Goal: Task Accomplishment & Management: Manage account settings

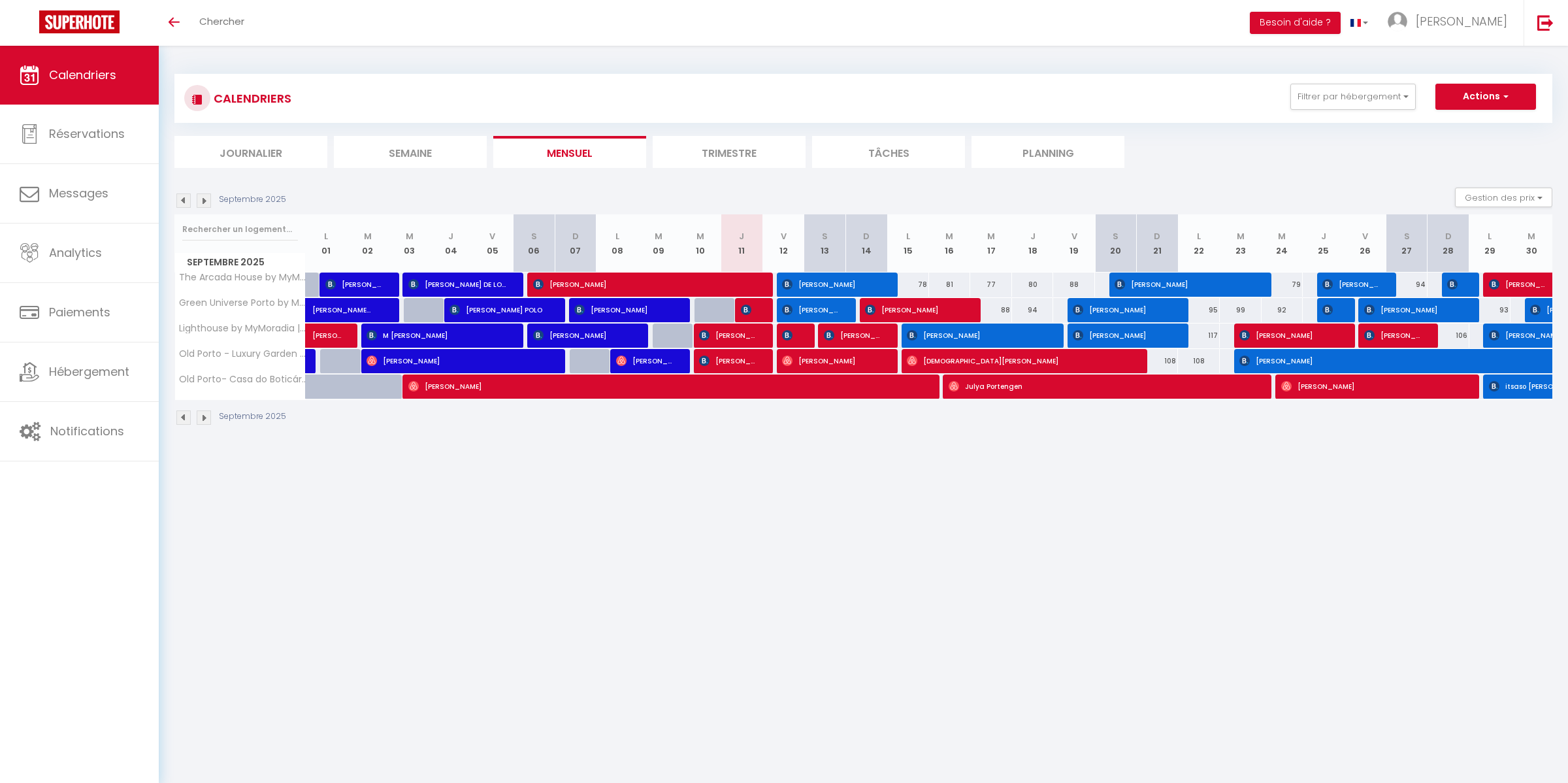
click at [205, 200] on img at bounding box center [204, 201] width 15 height 15
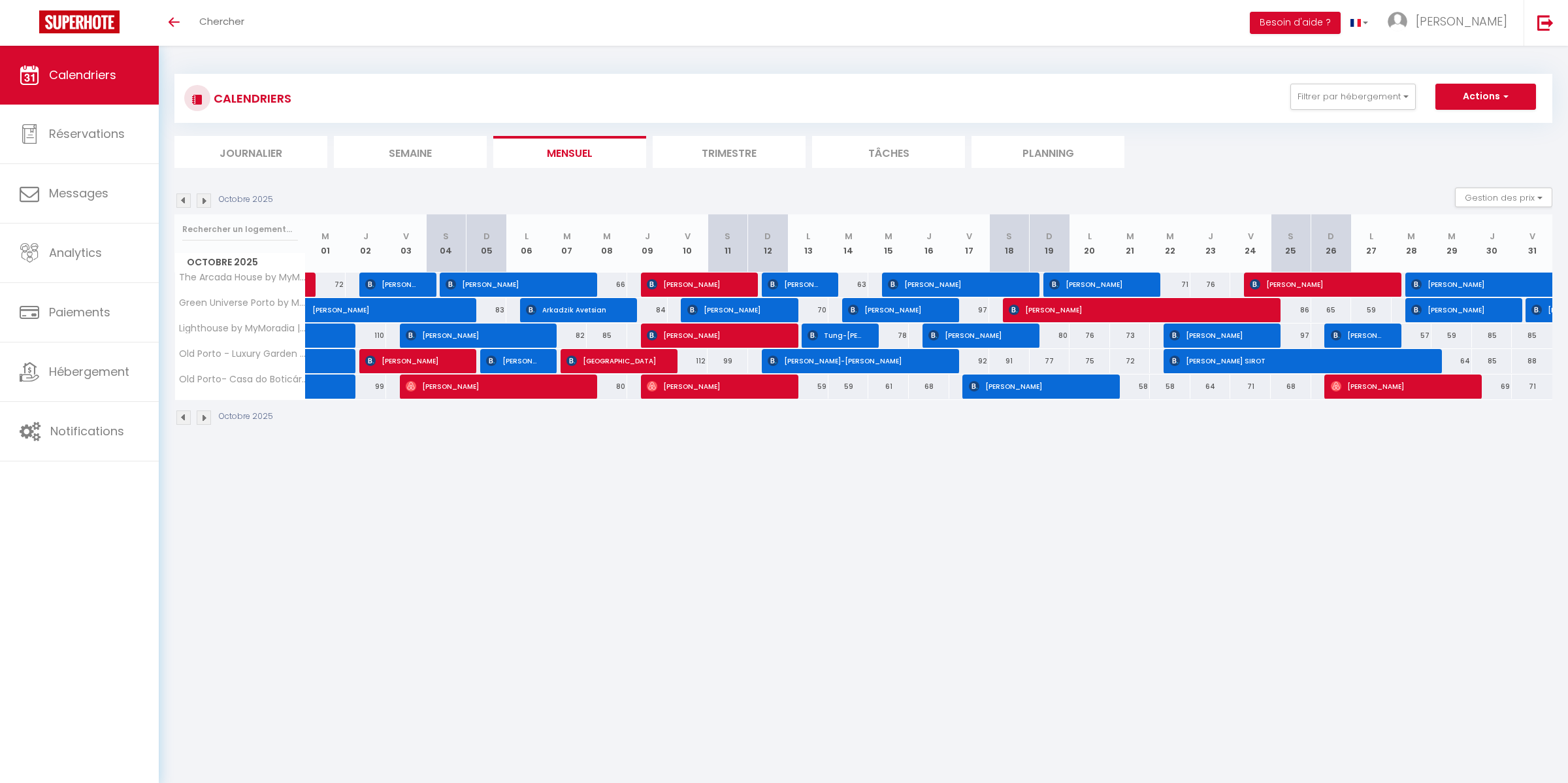
click at [205, 203] on img at bounding box center [204, 201] width 15 height 15
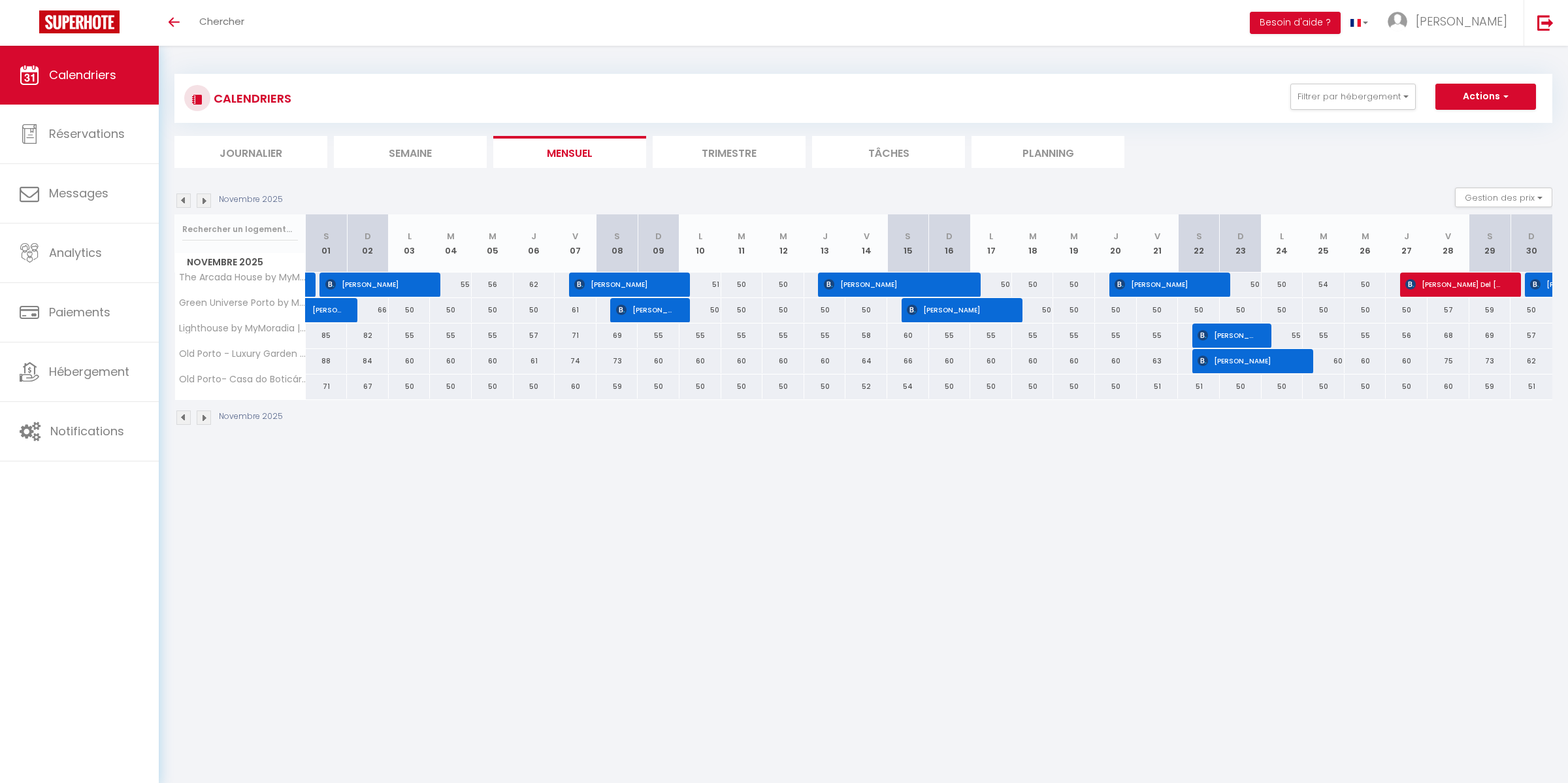
click at [701, 290] on div "51" at bounding box center [700, 285] width 42 height 24
type input "51"
type input "Lun 10 Novembre 2025"
type input "[DATE]"
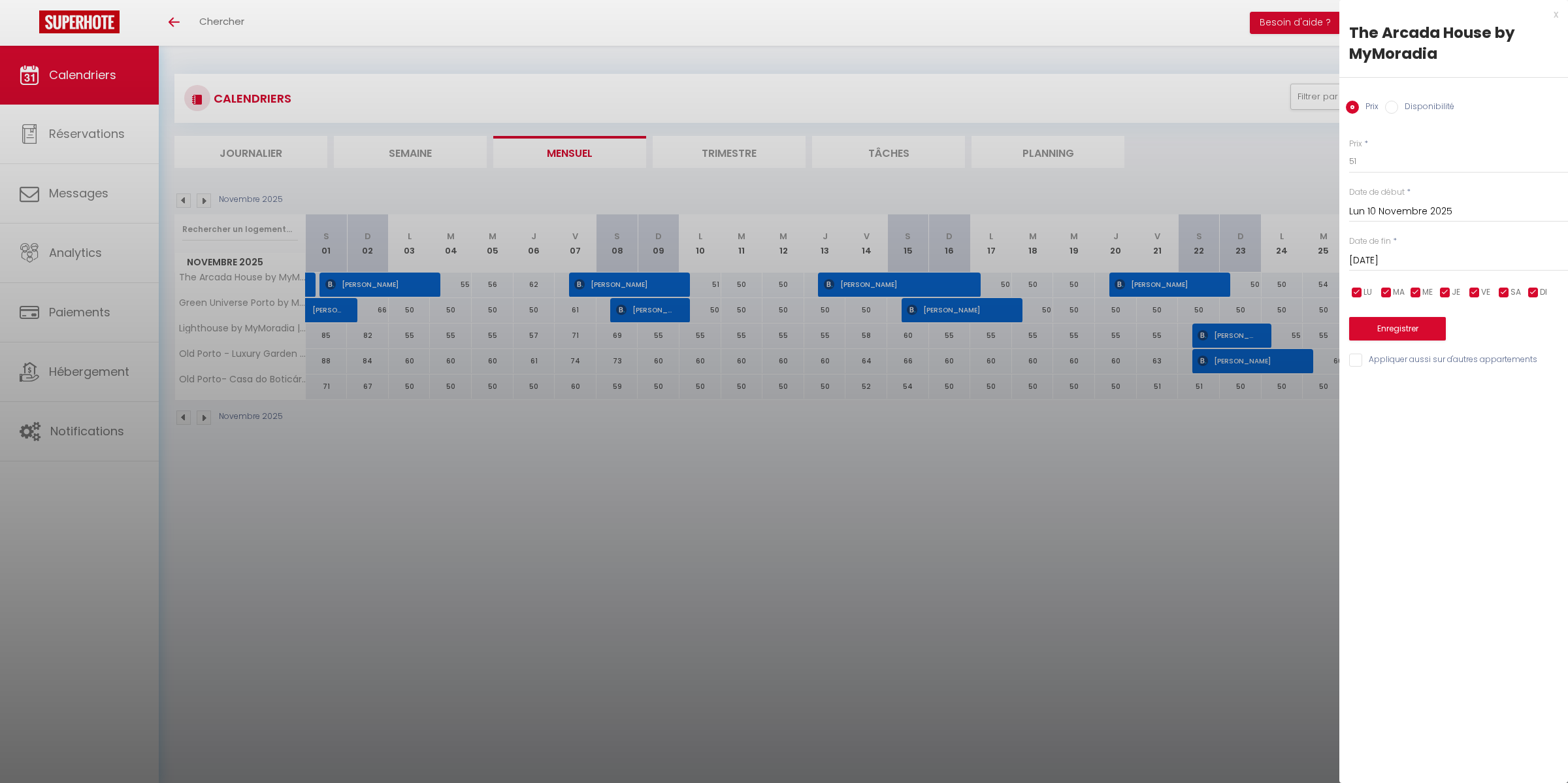
click at [1389, 108] on input "Disponibilité" at bounding box center [1391, 107] width 13 height 13
radio input "true"
radio input "false"
click at [1385, 162] on select "Disponible Indisponible" at bounding box center [1458, 161] width 219 height 24
click at [1105, 484] on div at bounding box center [784, 392] width 1568 height 783
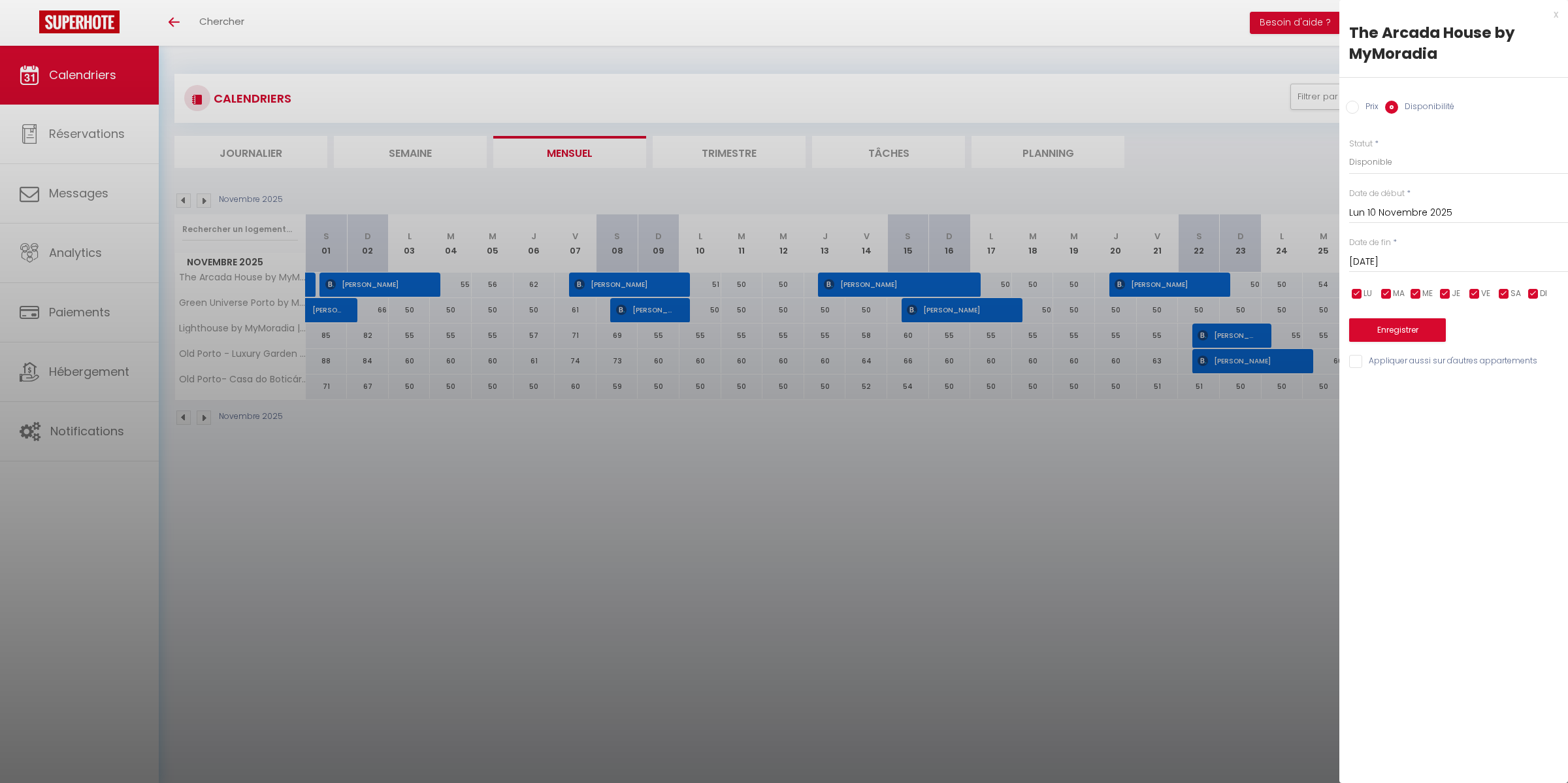
select select
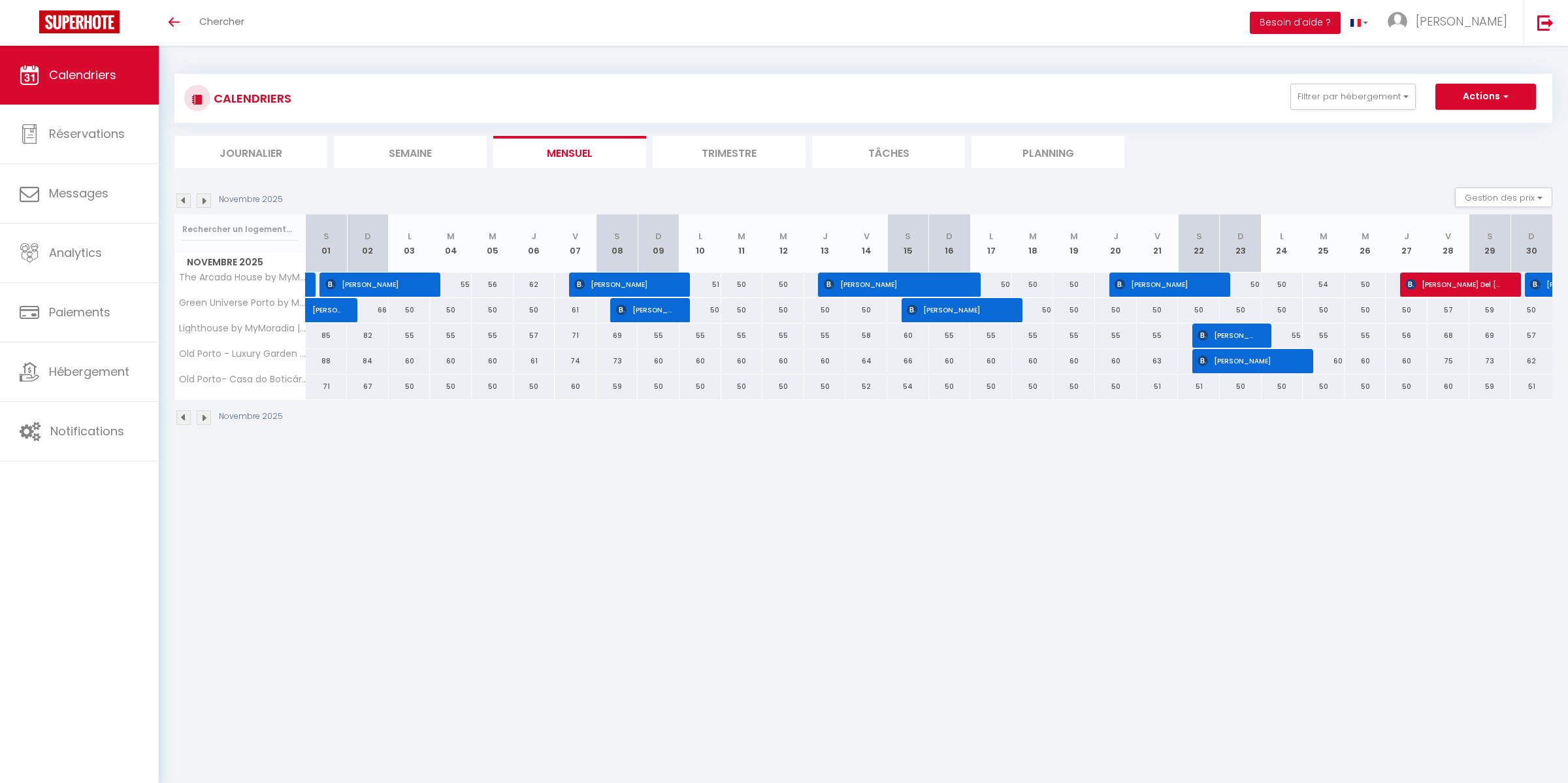
click at [710, 281] on div "51" at bounding box center [700, 285] width 42 height 24
select select "1"
type input "Lun 10 Novembre 2025"
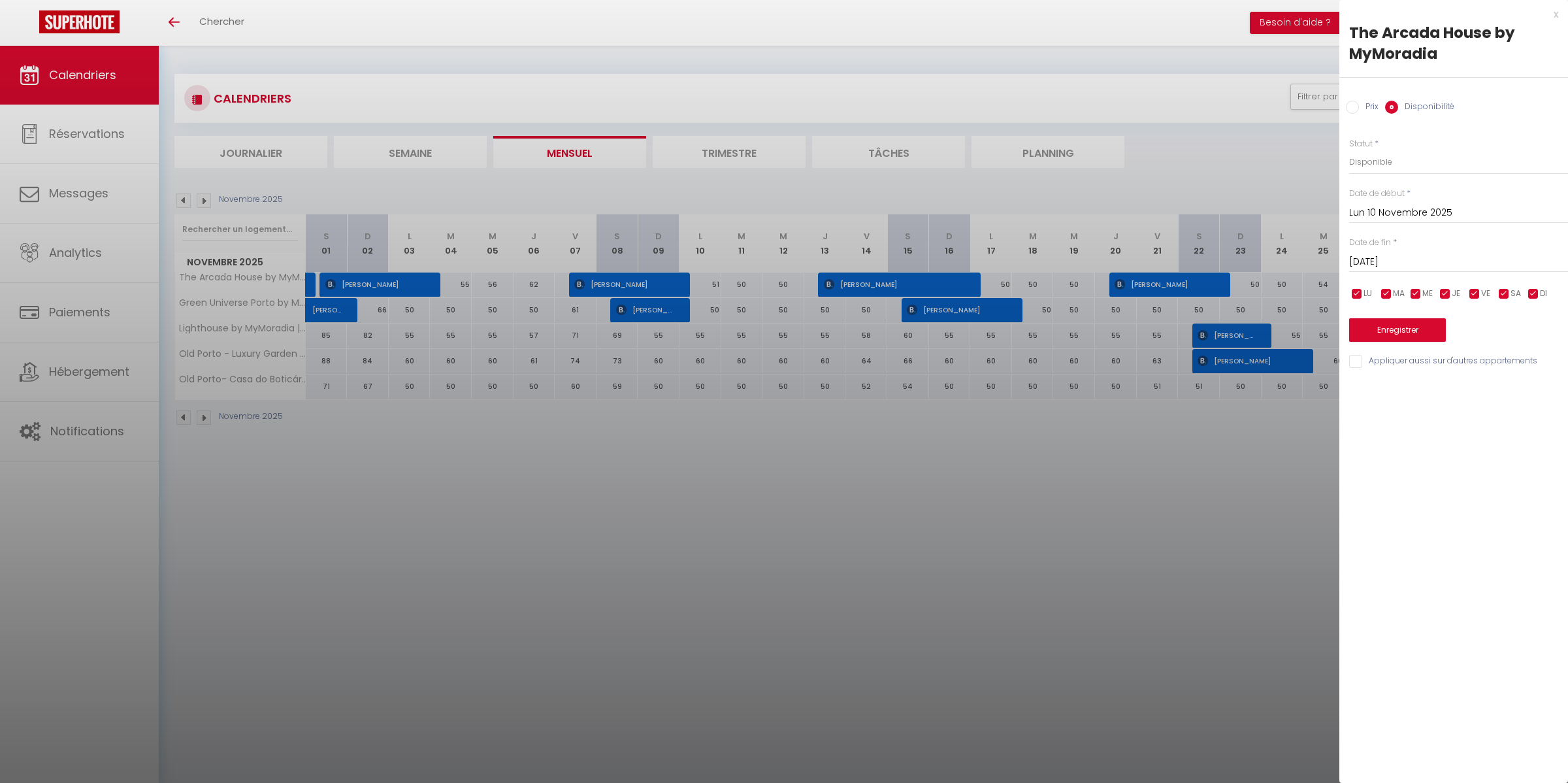
click at [1386, 263] on input "[DATE]" at bounding box center [1458, 262] width 219 height 17
click at [1472, 392] on span "13" at bounding box center [1474, 389] width 28 height 26
type input "Jeu 13 Novembre 2025"
click at [1358, 161] on select "Disponible Indisponible" at bounding box center [1458, 161] width 219 height 24
click at [1429, 436] on div "x The Arcada House by MyMoradia Prix Disponibilité Prix * 51 Statut * Disponibl…" at bounding box center [1453, 392] width 228 height 783
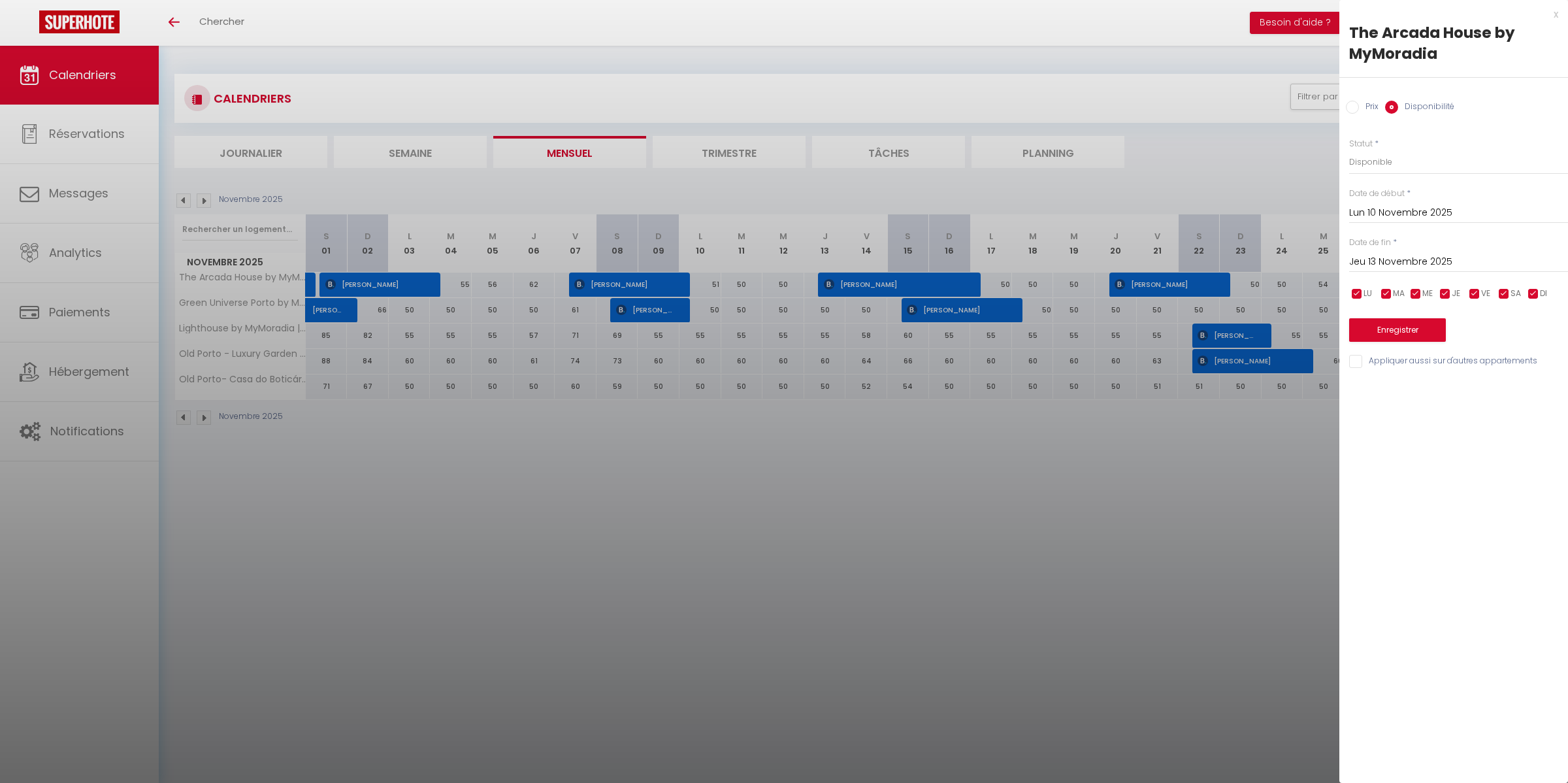
click at [1557, 18] on div "x" at bounding box center [1448, 14] width 219 height 15
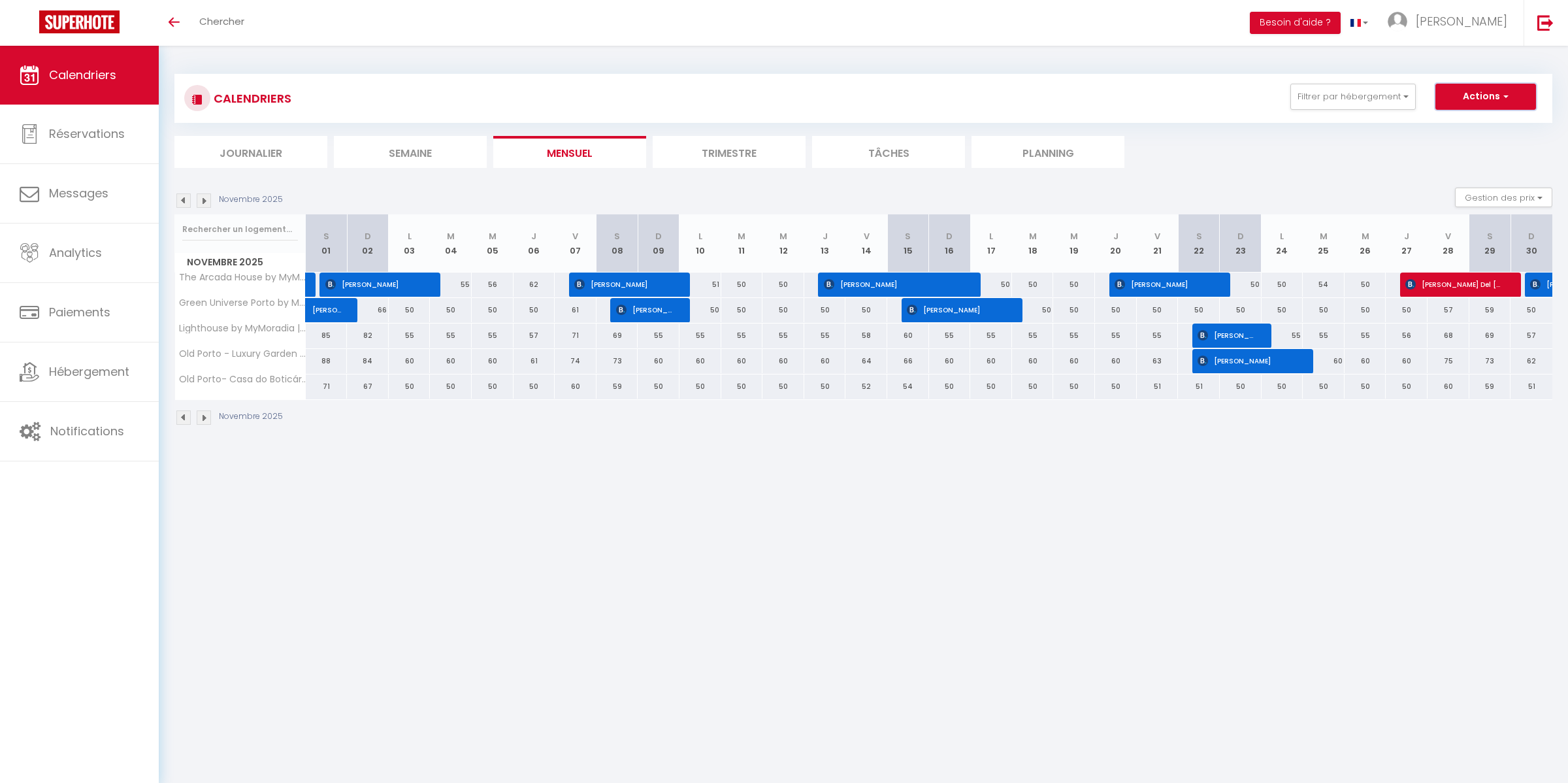
click at [1518, 95] on button "Actions" at bounding box center [1485, 97] width 100 height 26
click at [1438, 585] on body "🟢 Des questions ou besoin d'assistance pour la migration AirBnB? Connectez-vous…" at bounding box center [784, 437] width 1568 height 783
click at [711, 291] on div "51" at bounding box center [700, 285] width 42 height 24
select select "1"
type input "Lun 10 Novembre 2025"
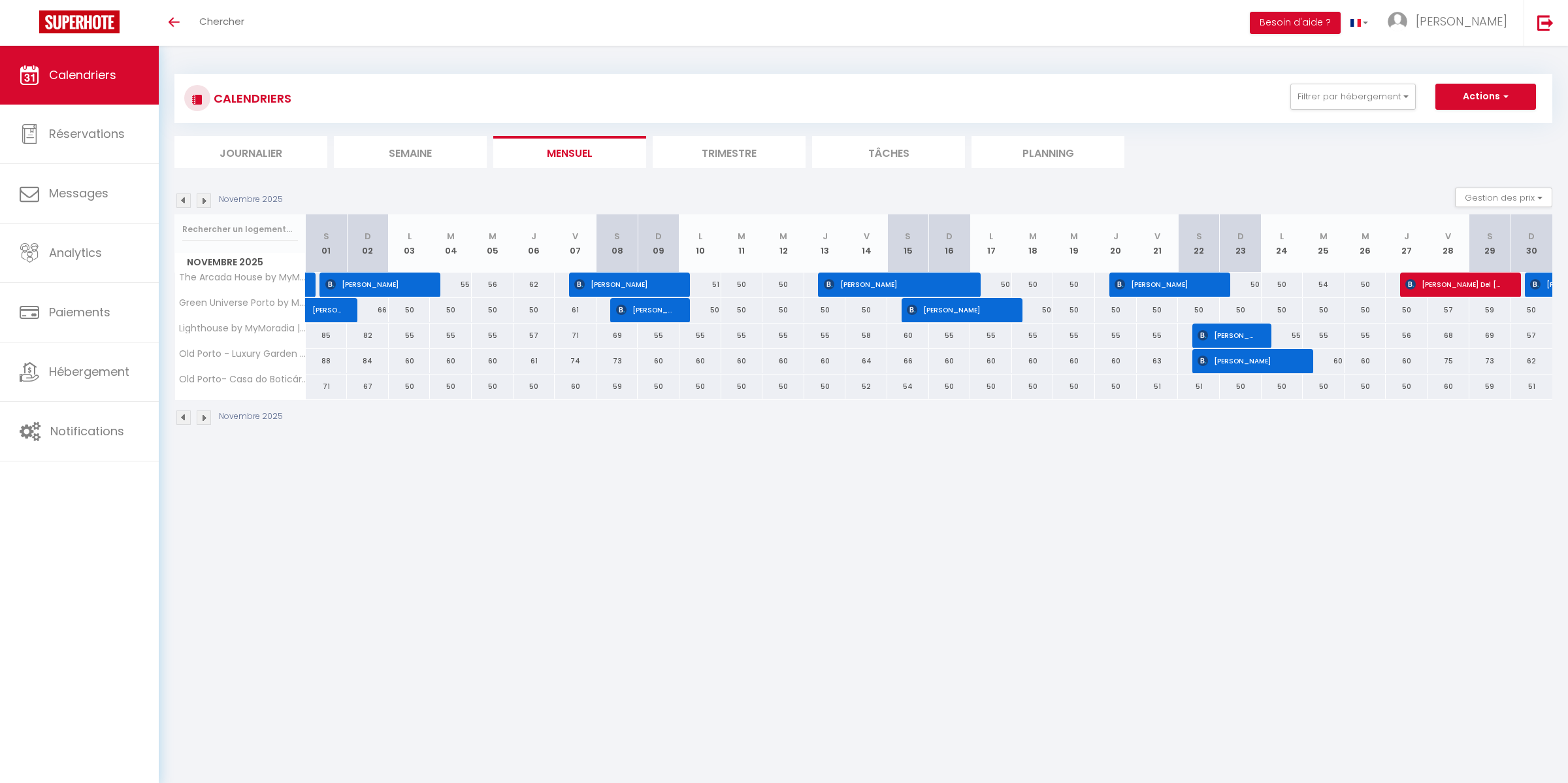
type input "[DATE]"
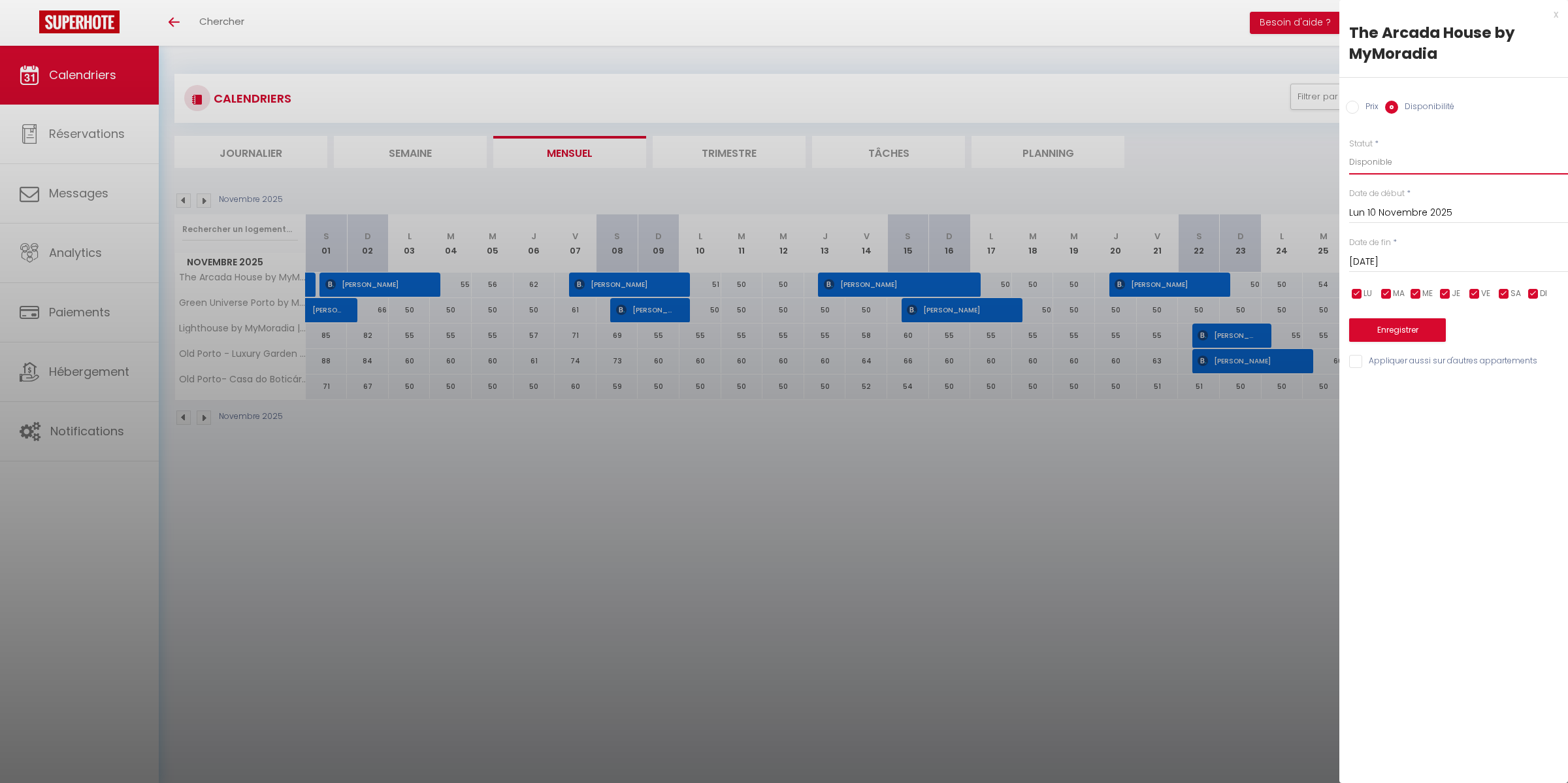
click at [1384, 159] on select "Disponible Indisponible" at bounding box center [1458, 161] width 219 height 24
select select "0"
click at [1349, 149] on select "Disponible Indisponible" at bounding box center [1458, 161] width 219 height 24
click at [1386, 257] on input "[DATE]" at bounding box center [1458, 262] width 219 height 17
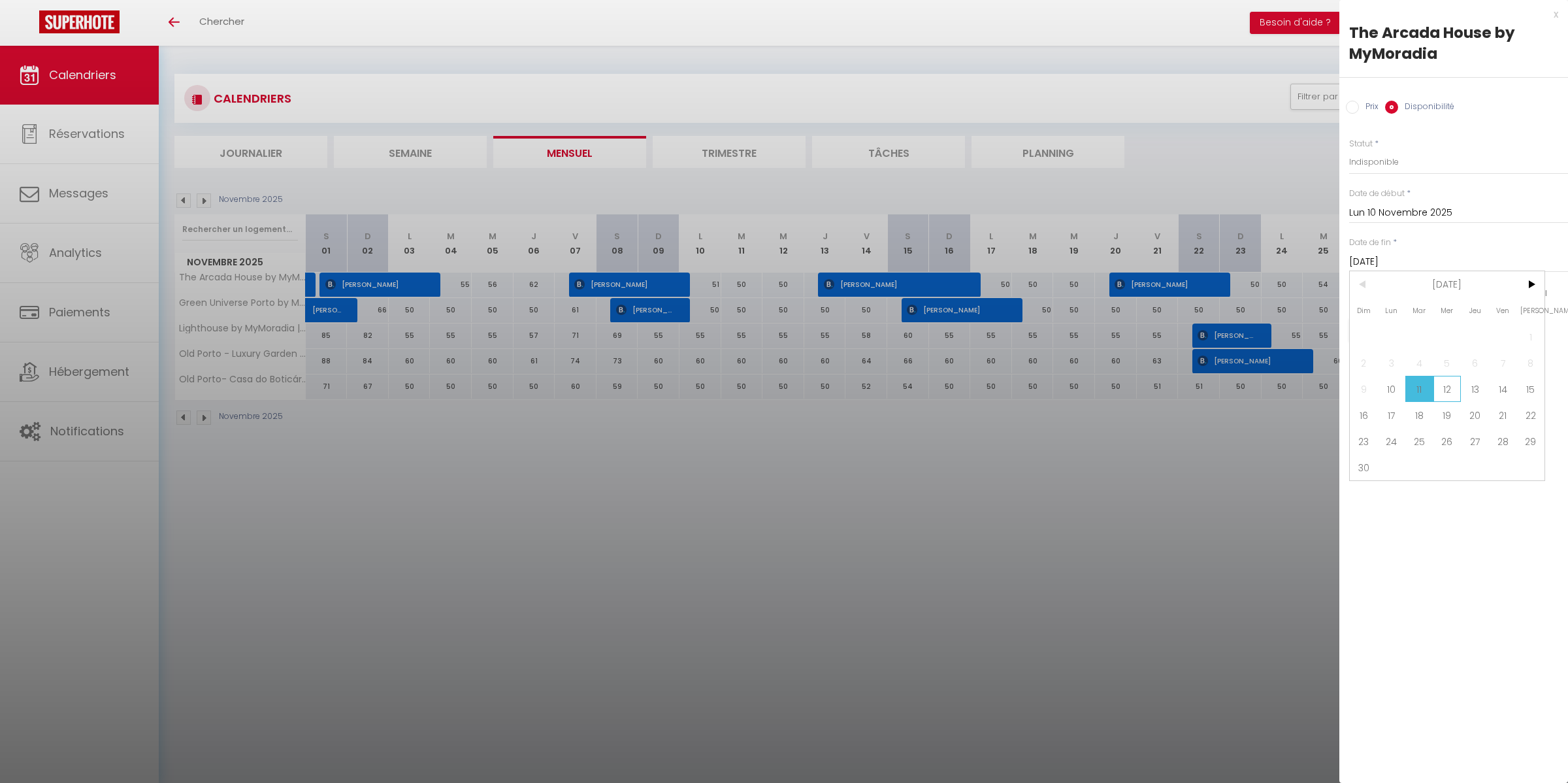
click at [1447, 390] on span "12" at bounding box center [1447, 389] width 28 height 26
type input "Mer 12 Novembre 2025"
click at [1557, 21] on div "x" at bounding box center [1448, 14] width 219 height 15
